Goal: Task Accomplishment & Management: Use online tool/utility

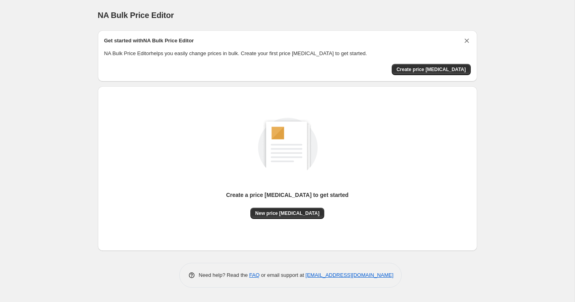
click at [466, 40] on icon "Dismiss card" at bounding box center [467, 41] width 4 height 4
